Goal: Use online tool/utility: Utilize a website feature to perform a specific function

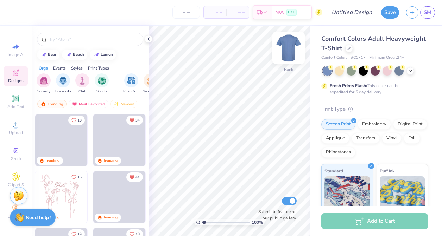
click at [287, 56] on img at bounding box center [288, 48] width 28 height 28
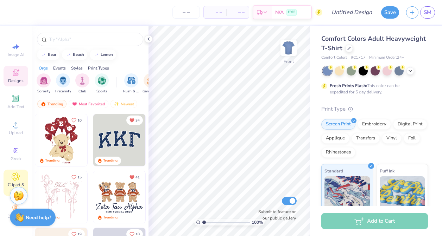
click at [14, 173] on icon at bounding box center [16, 177] width 8 height 8
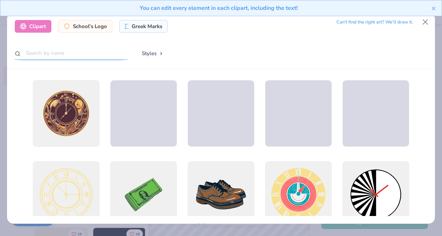
click at [82, 56] on input "text" at bounding box center [71, 53] width 113 height 13
type input "golf"
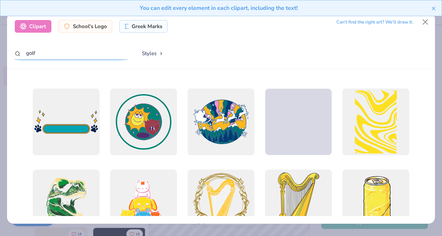
scroll to position [2725, 0]
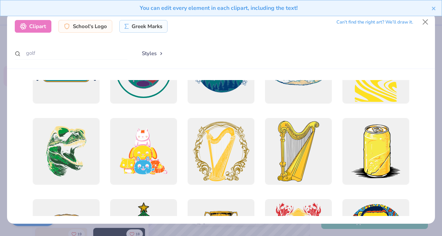
click at [425, 21] on div "You can edit every element in each clipart, including the text!" at bounding box center [221, 10] width 442 height 21
click at [425, 22] on button "Close" at bounding box center [425, 21] width 13 height 13
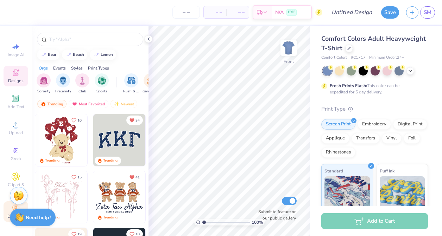
click at [12, 207] on icon at bounding box center [15, 208] width 7 height 5
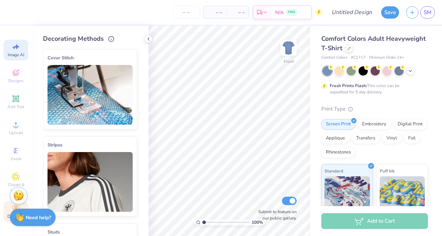
click at [15, 54] on span "Image AI" at bounding box center [16, 55] width 17 height 6
select select "4"
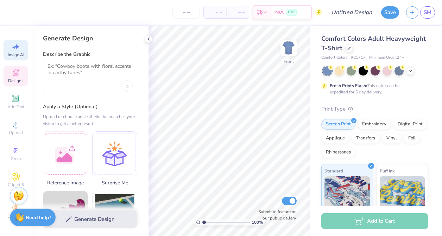
click at [16, 74] on icon at bounding box center [16, 73] width 8 height 8
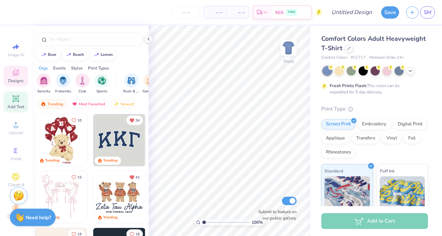
click at [15, 96] on icon at bounding box center [16, 99] width 8 height 8
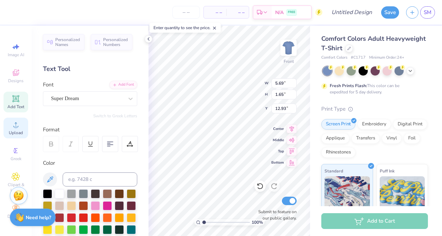
click at [19, 128] on icon at bounding box center [16, 125] width 8 height 8
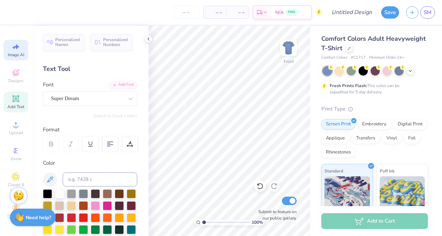
click at [15, 52] on span "Image AI" at bounding box center [16, 55] width 17 height 6
select select "4"
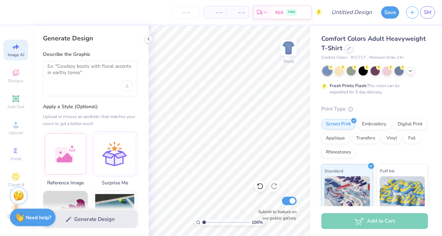
click at [76, 53] on label "Describe the Graphic" at bounding box center [90, 54] width 94 height 7
click at [124, 87] on div "Upload image" at bounding box center [126, 86] width 11 height 11
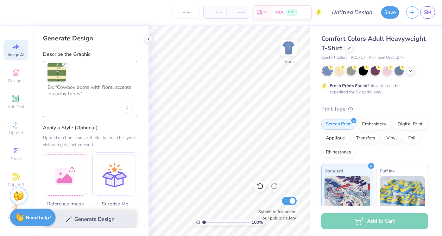
click at [103, 101] on textarea at bounding box center [89, 93] width 85 height 18
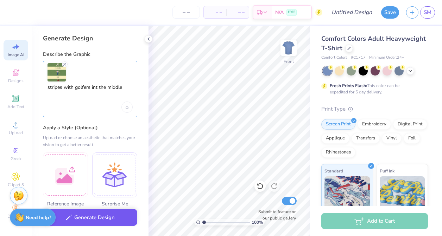
type textarea "stripes with golfers int the middle"
click at [97, 220] on button "Generate Design" at bounding box center [90, 217] width 94 height 17
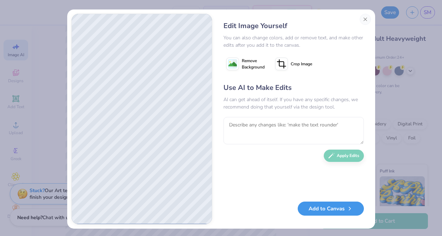
click at [325, 213] on button "Add to Canvas" at bounding box center [331, 209] width 66 height 14
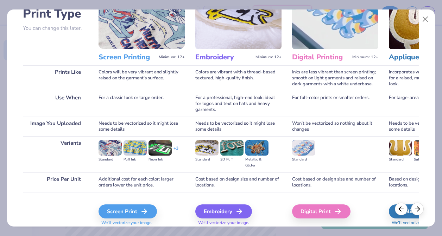
scroll to position [79, 0]
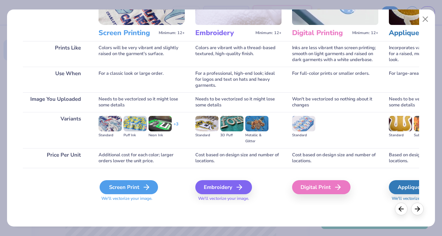
click at [134, 190] on div "Screen Print" at bounding box center [129, 187] width 58 height 14
click at [137, 185] on div "Screen Print" at bounding box center [129, 187] width 58 height 14
